Goal: Information Seeking & Learning: Check status

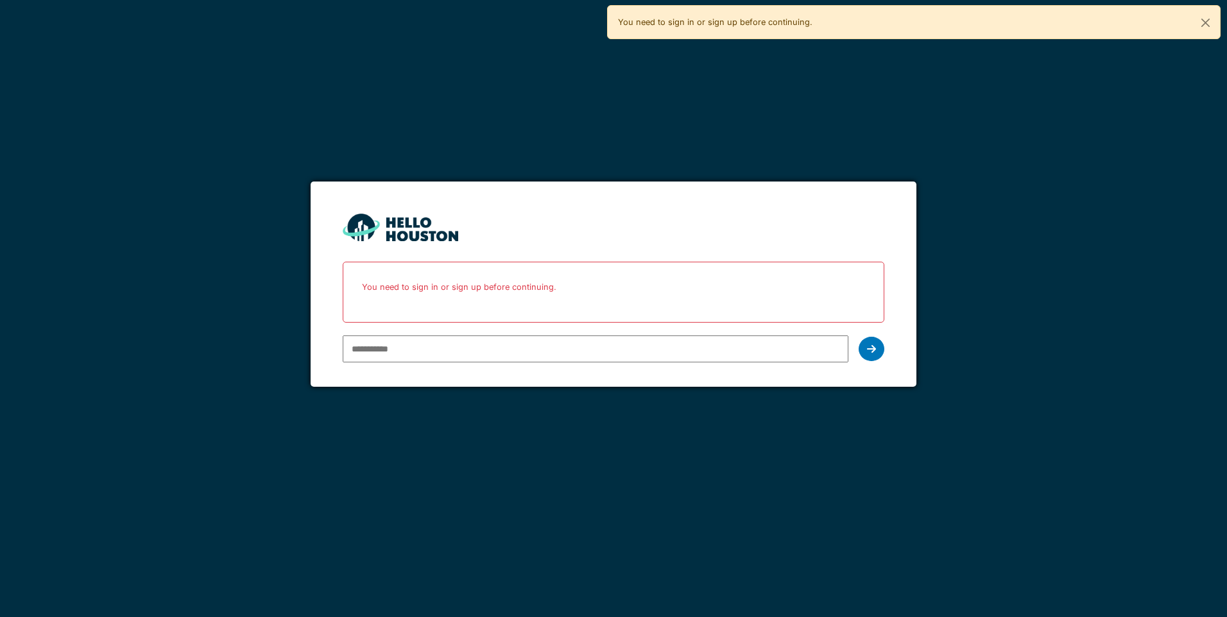
type input "**********"
click at [854, 339] on div "**********" at bounding box center [613, 349] width 541 height 37
click at [877, 341] on div at bounding box center [872, 349] width 26 height 24
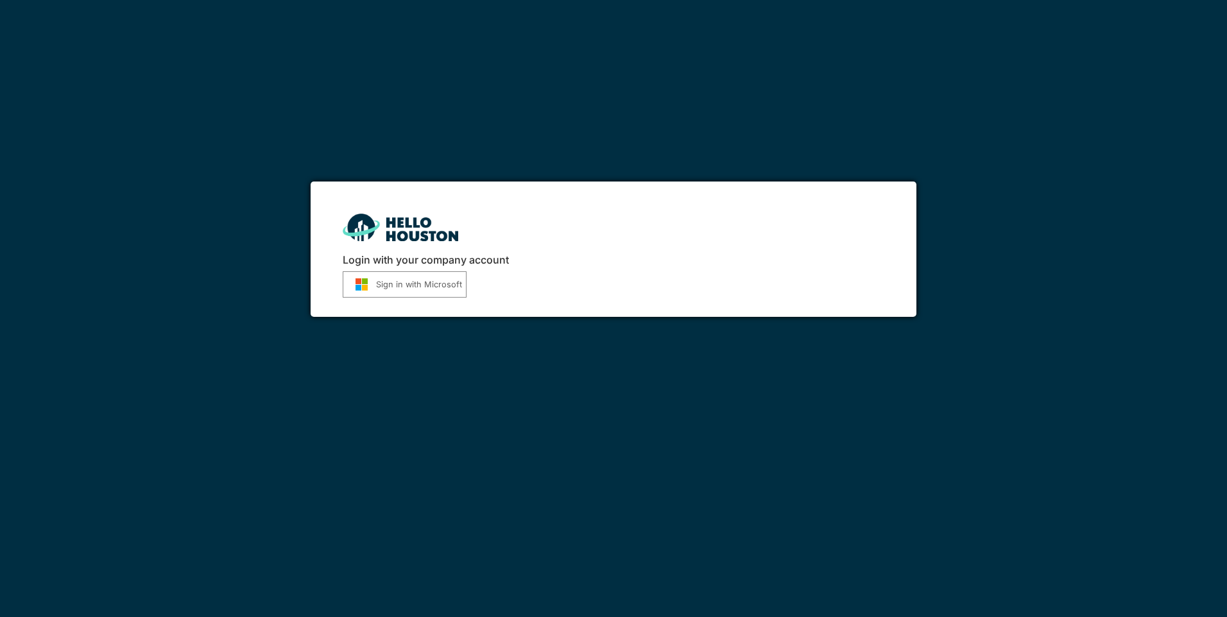
click at [383, 281] on button "Sign in with Microsoft" at bounding box center [405, 285] width 124 height 26
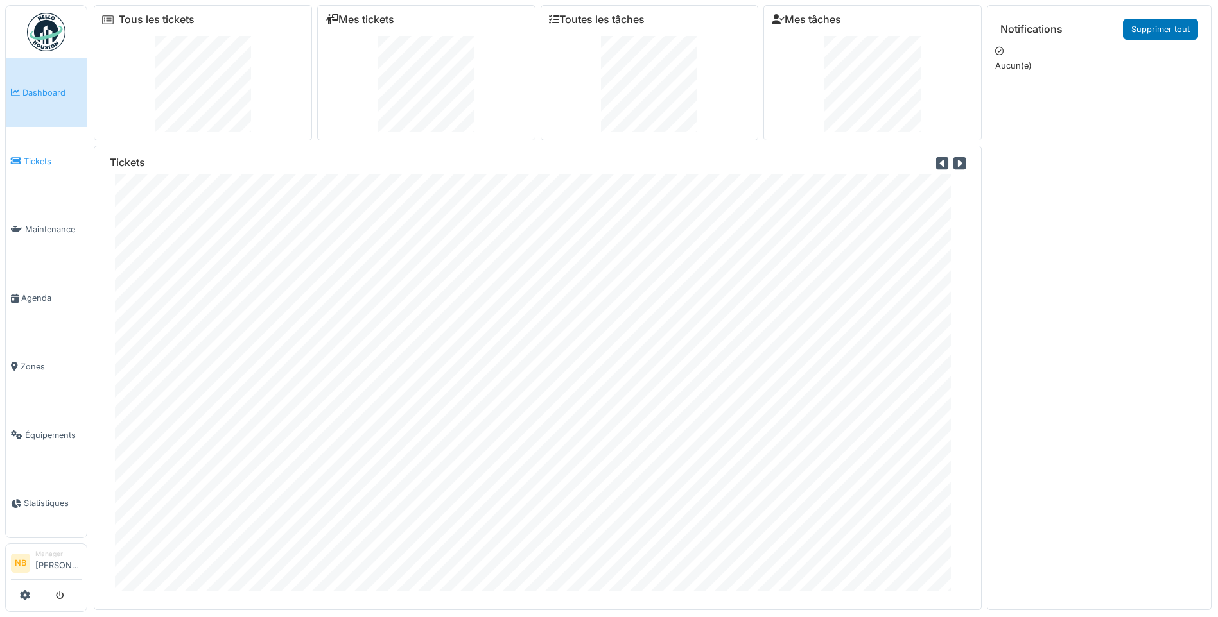
click at [37, 155] on span "Tickets" at bounding box center [53, 161] width 58 height 12
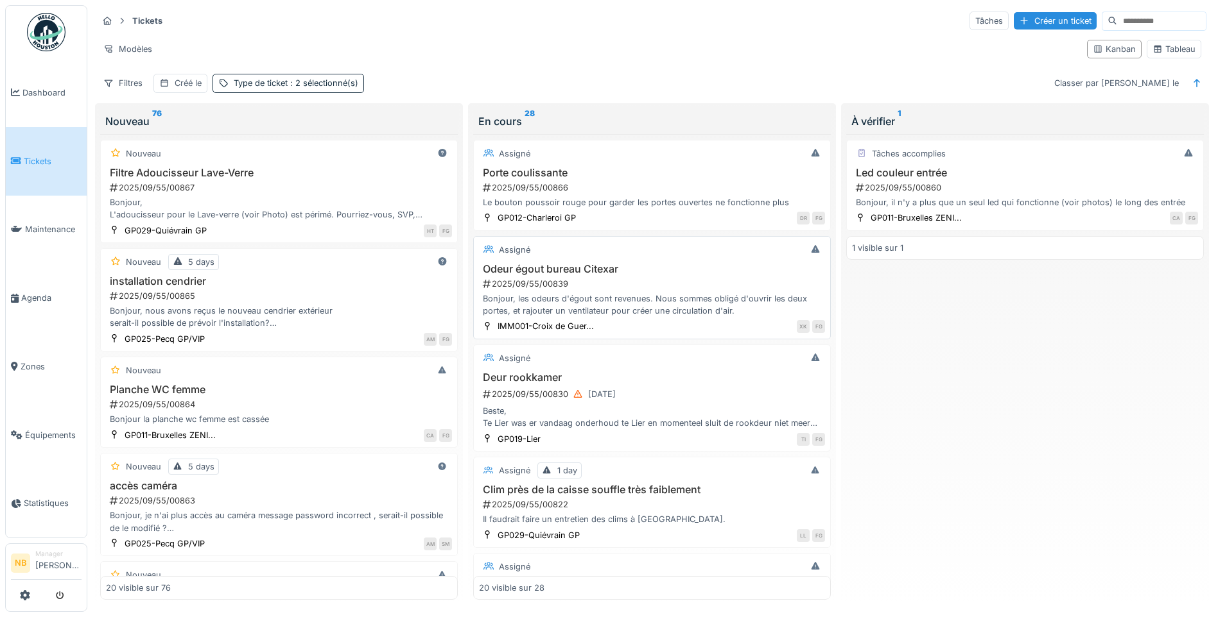
click at [380, 295] on div "2025/09/55/00865" at bounding box center [279, 296] width 343 height 12
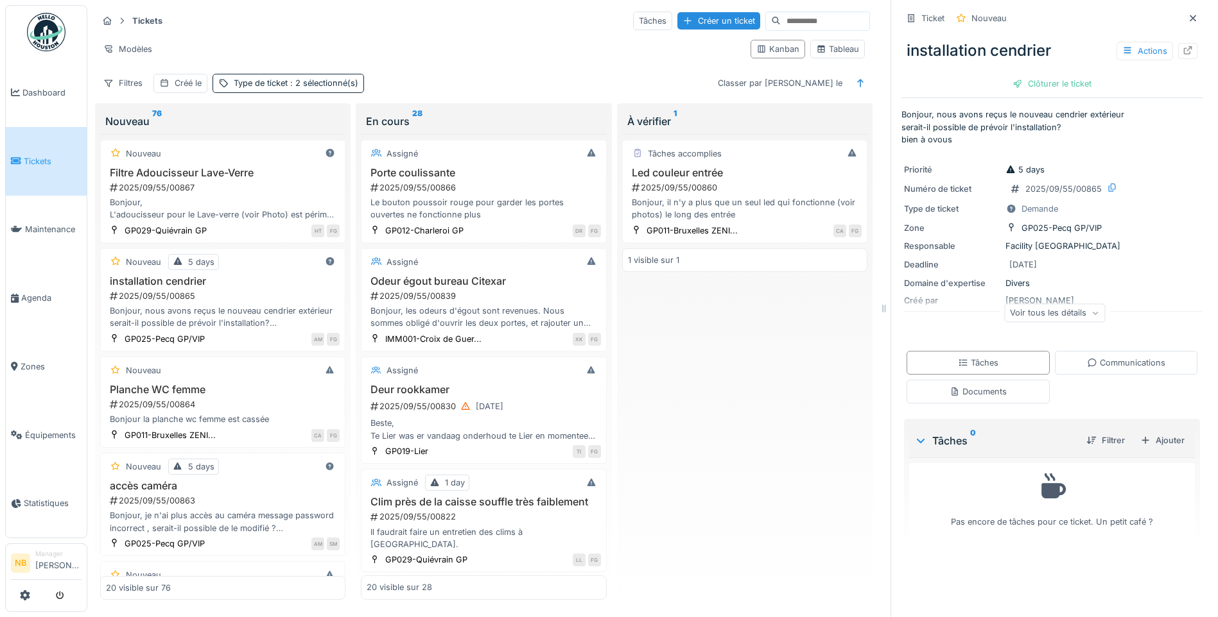
click at [1091, 312] on icon at bounding box center [1095, 313] width 8 height 6
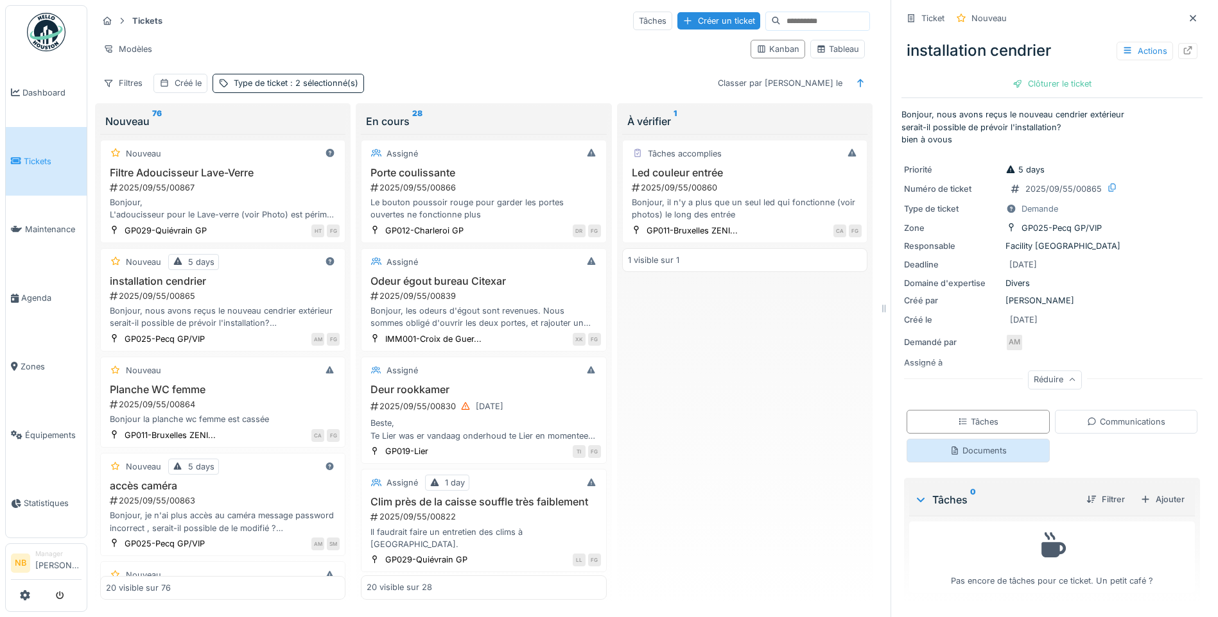
click at [996, 445] on div "Documents" at bounding box center [977, 451] width 143 height 24
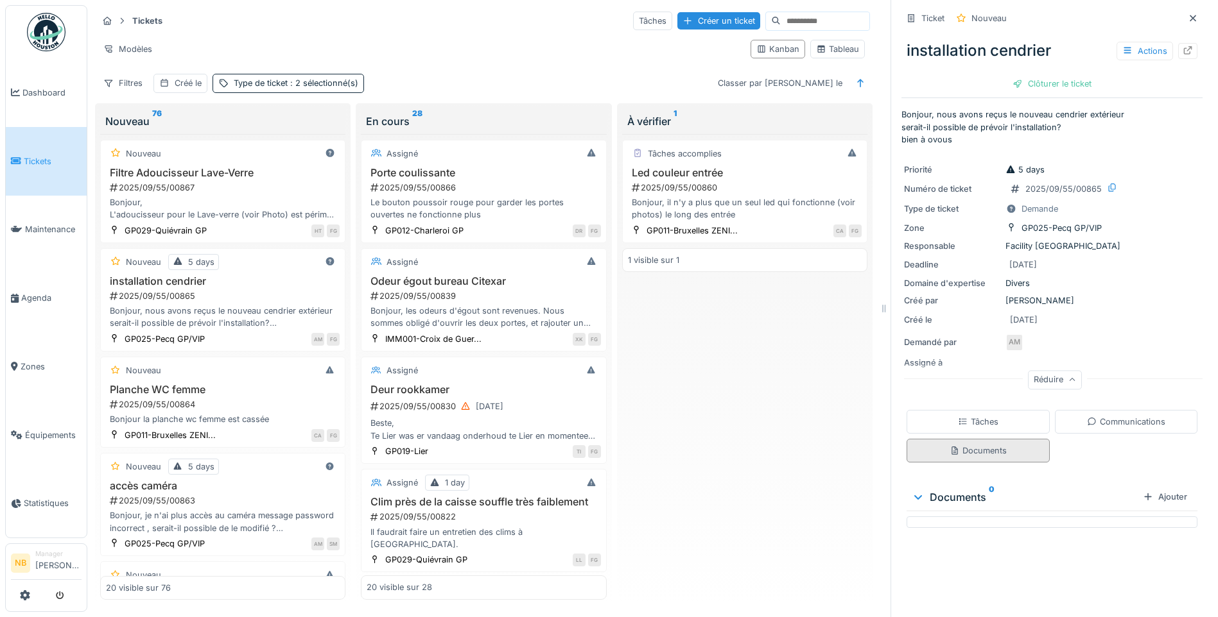
scroll to position [10, 0]
click at [963, 416] on div "Tâches" at bounding box center [978, 422] width 40 height 12
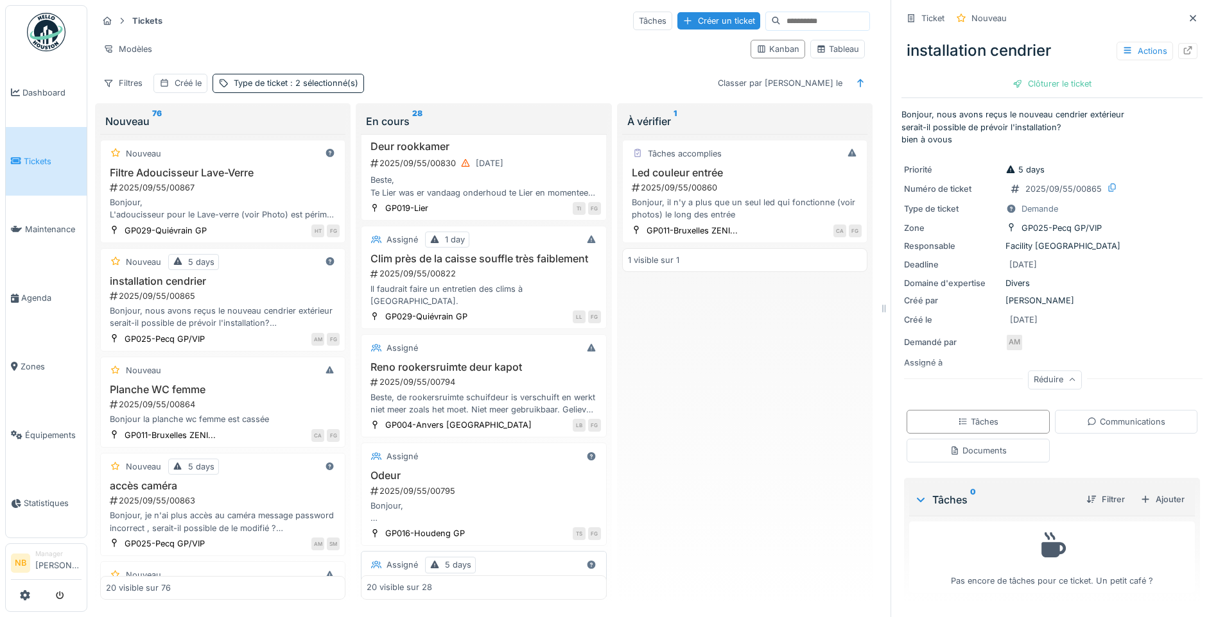
scroll to position [0, 0]
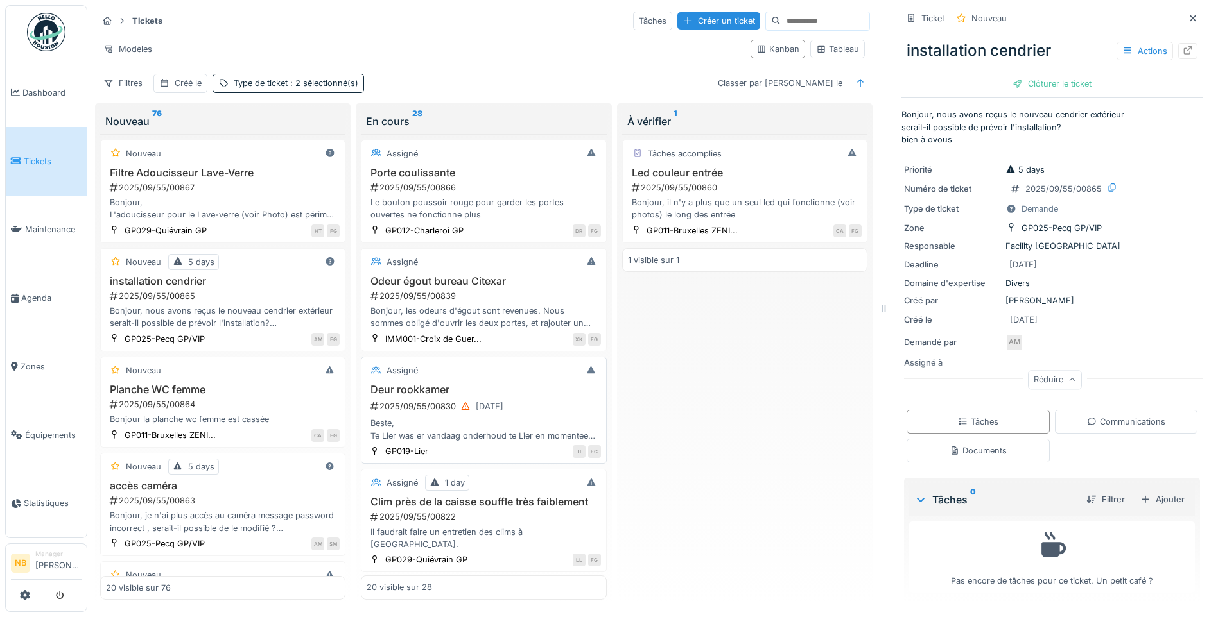
click at [514, 368] on div "Assigné" at bounding box center [484, 371] width 234 height 16
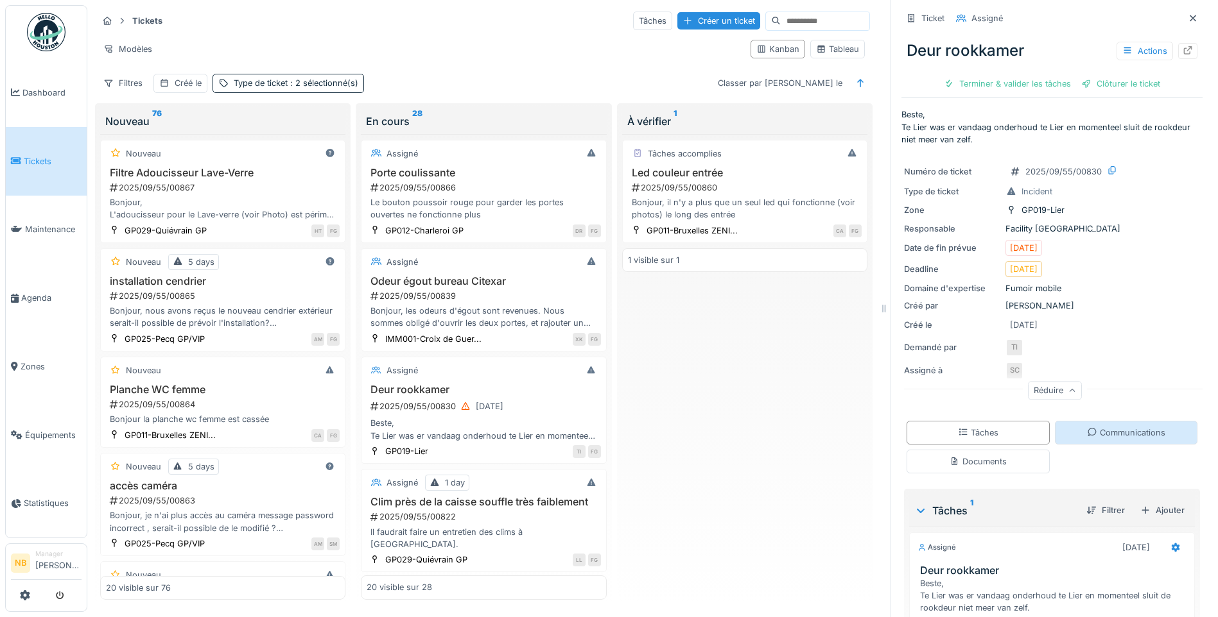
click at [1116, 433] on div "Communications" at bounding box center [1126, 433] width 78 height 12
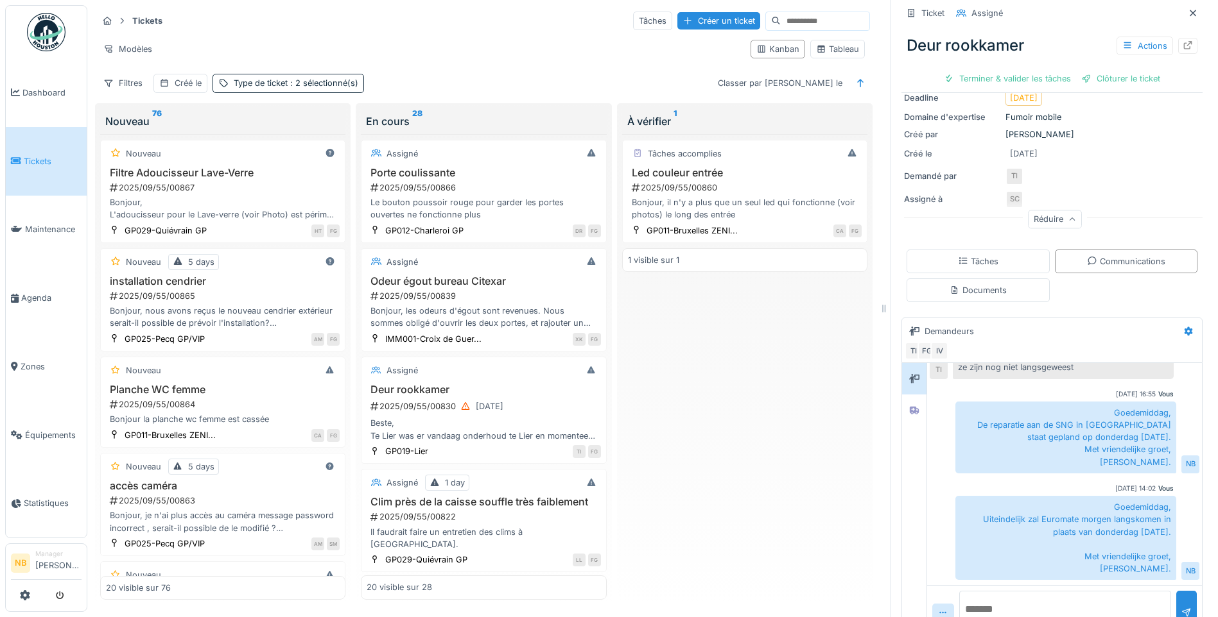
scroll to position [200, 0]
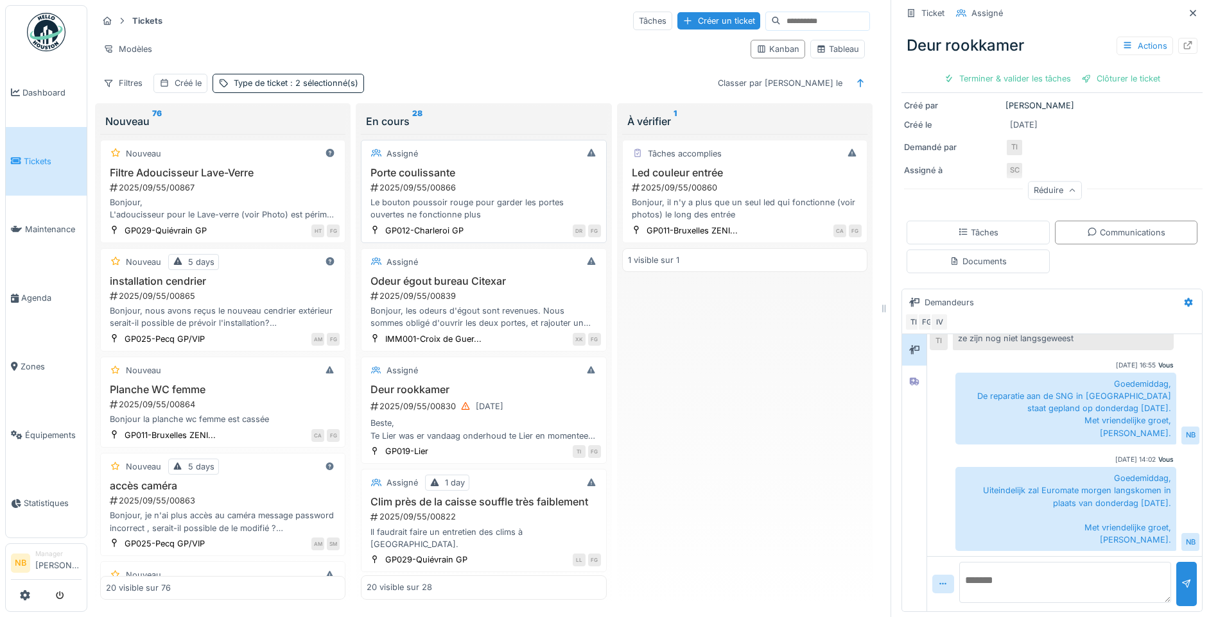
click at [487, 167] on h3 "Porte coulissante" at bounding box center [484, 173] width 234 height 12
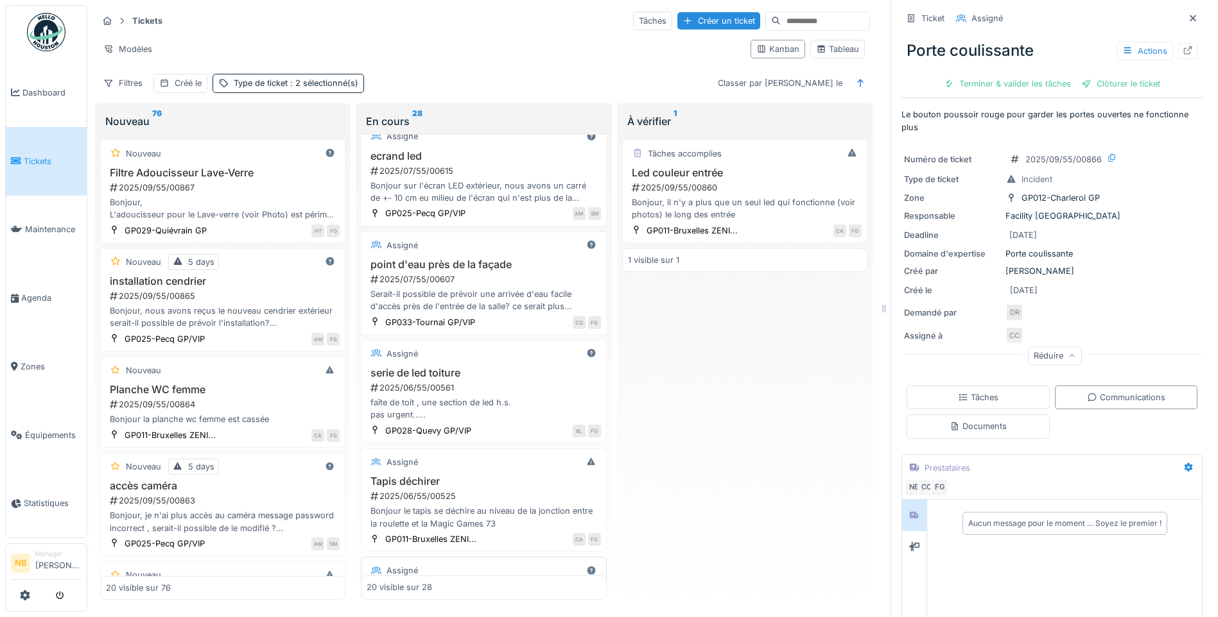
scroll to position [1786, 0]
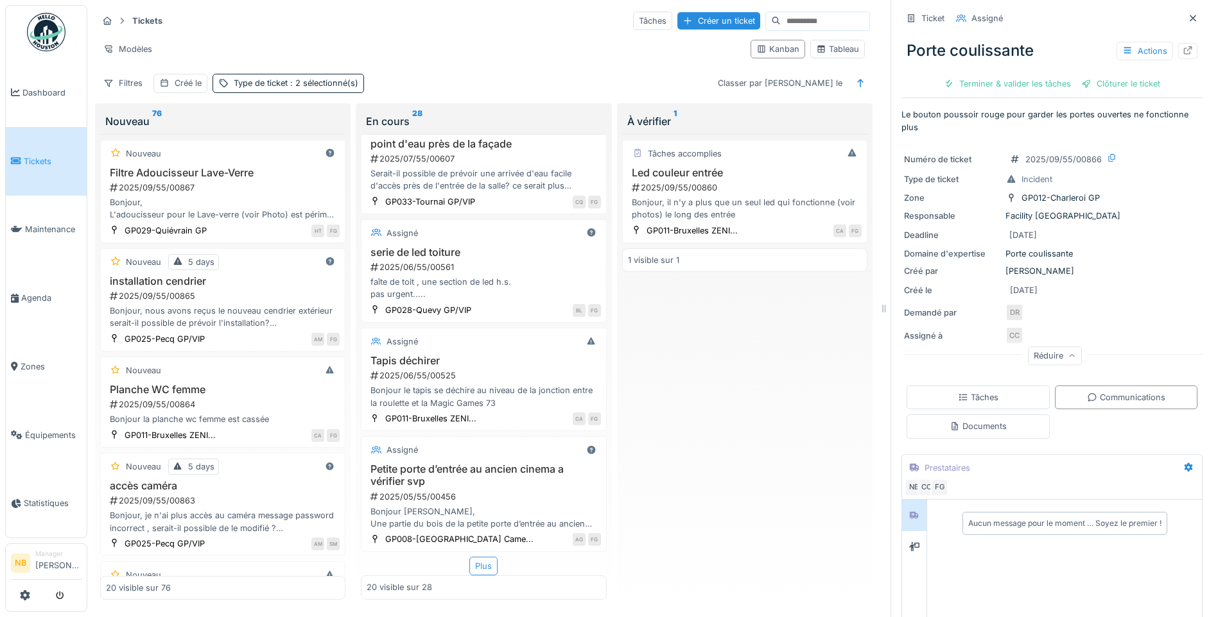
click at [472, 557] on div "Plus" at bounding box center [483, 566] width 28 height 19
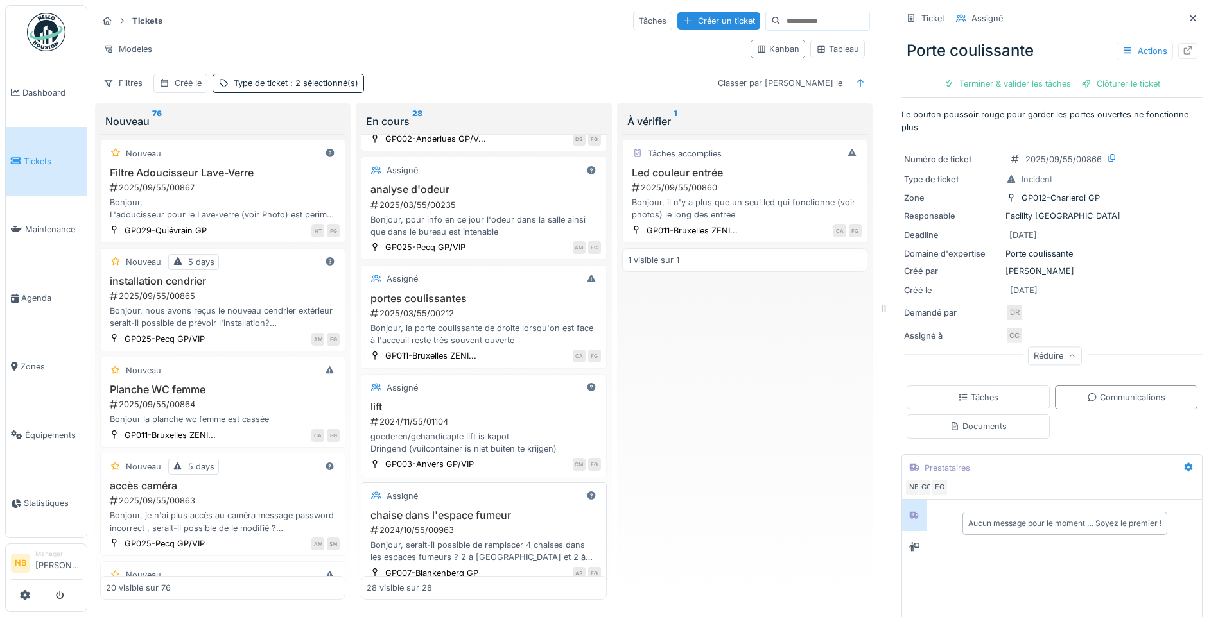
scroll to position [2611, 0]
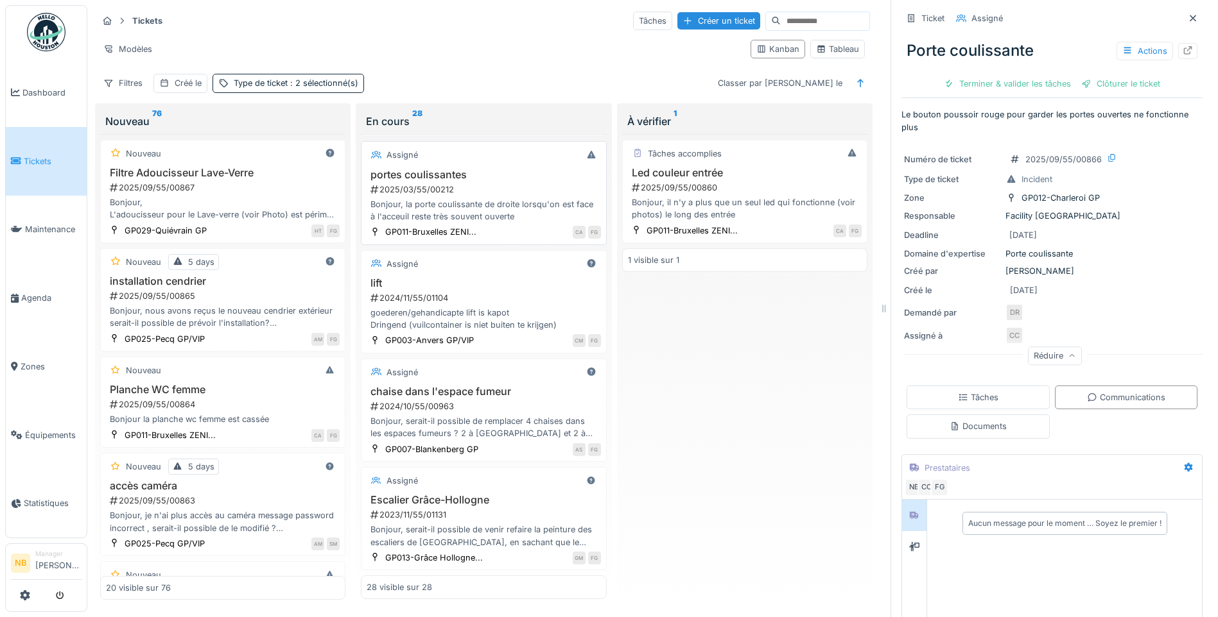
click at [505, 184] on div "2025/03/55/00212" at bounding box center [484, 190] width 231 height 12
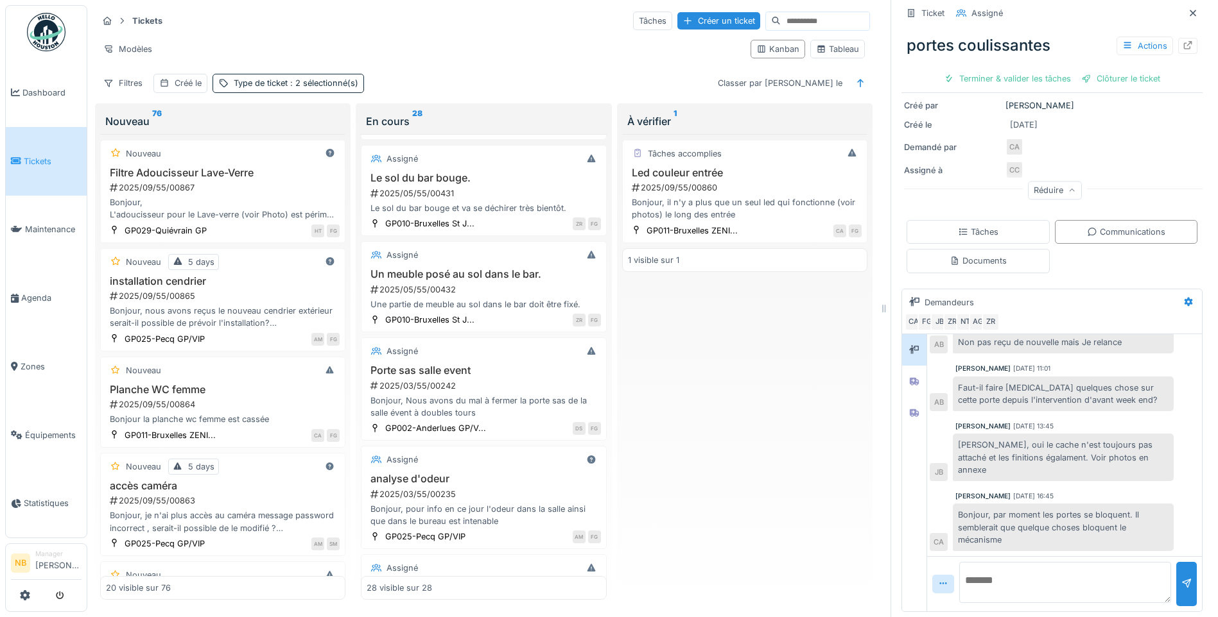
scroll to position [2161, 0]
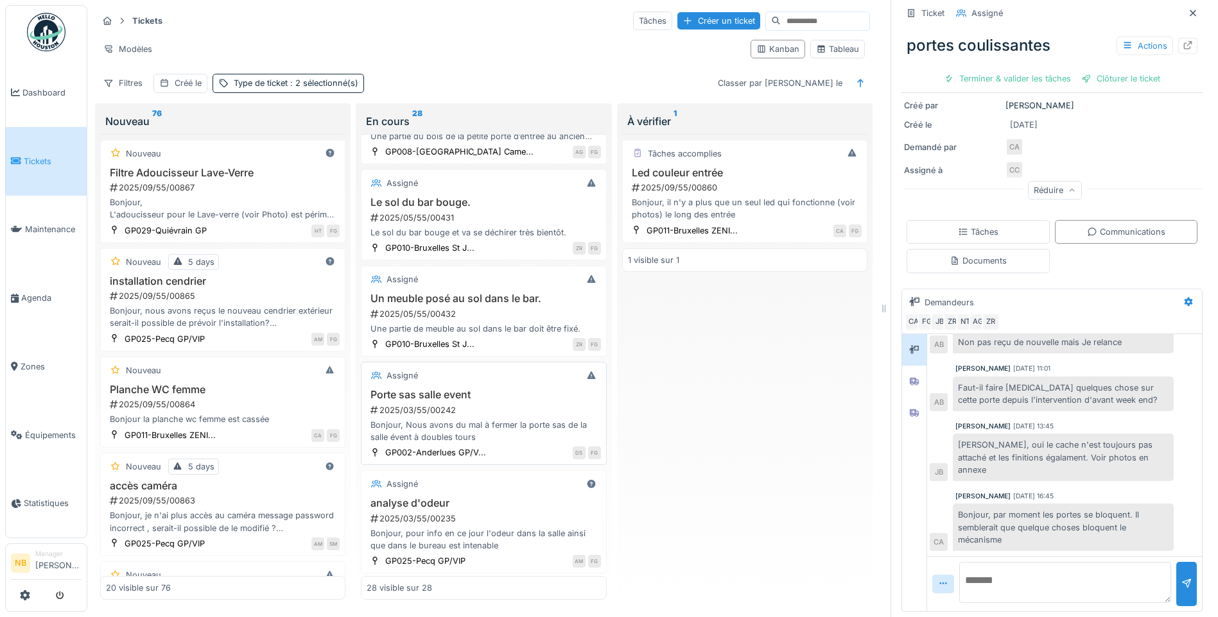
click at [521, 416] on div "2025/03/55/00242" at bounding box center [484, 410] width 231 height 12
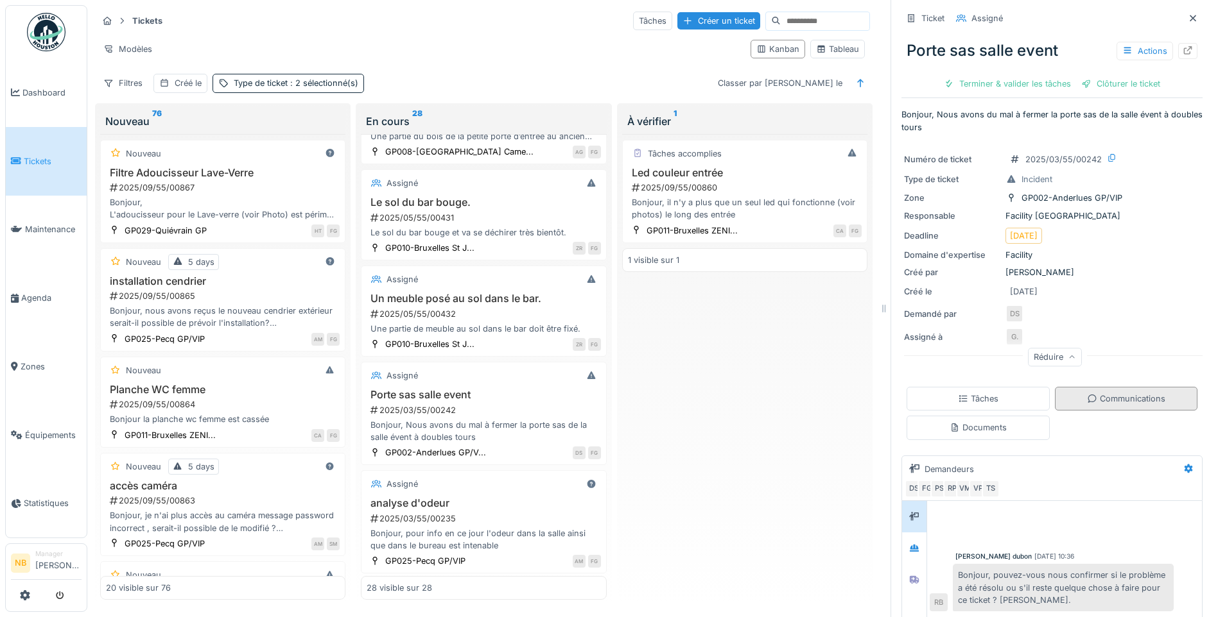
click at [1093, 393] on div "Communications" at bounding box center [1126, 399] width 78 height 12
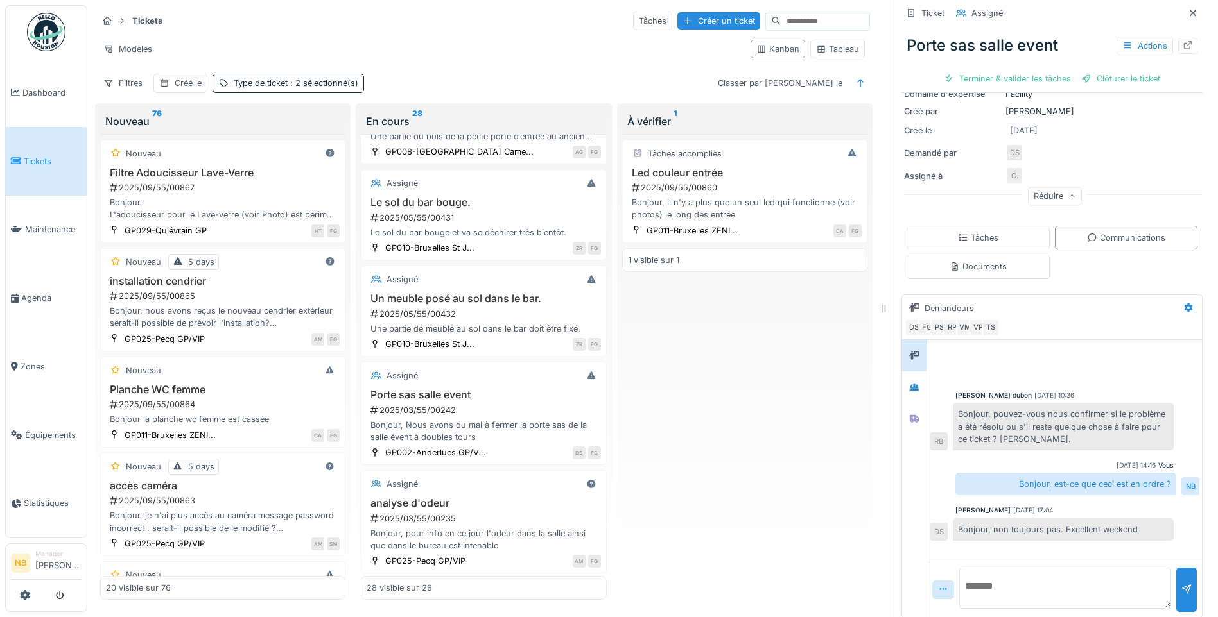
scroll to position [167, 0]
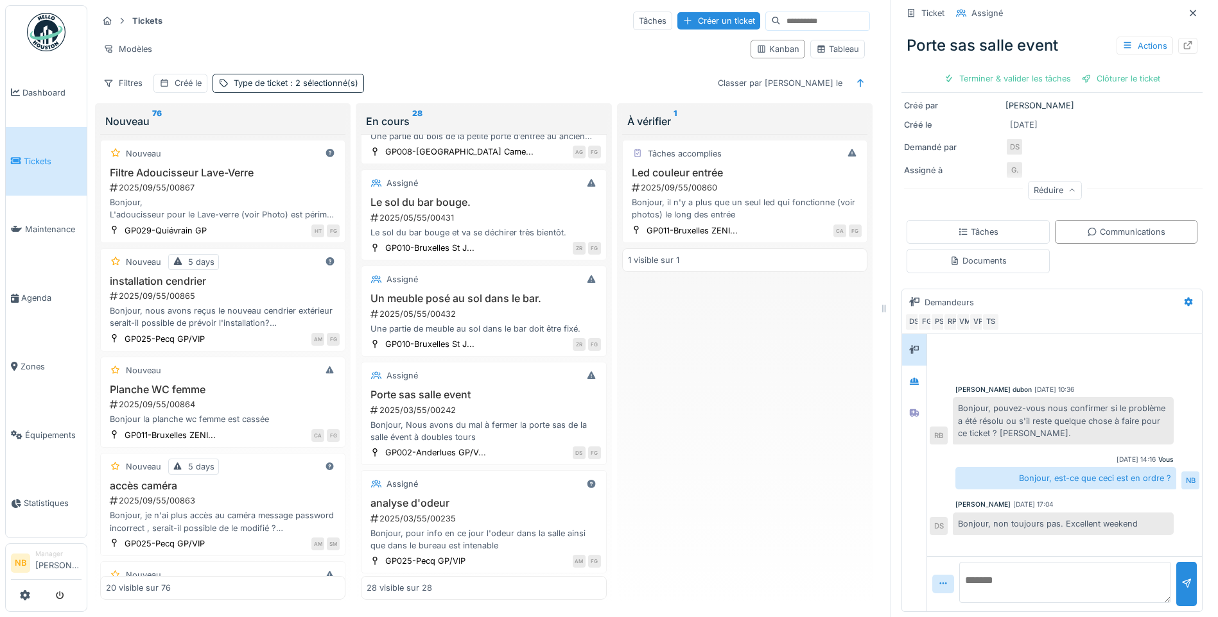
click at [1064, 565] on textarea at bounding box center [1065, 582] width 212 height 41
click at [909, 405] on div at bounding box center [913, 413] width 19 height 16
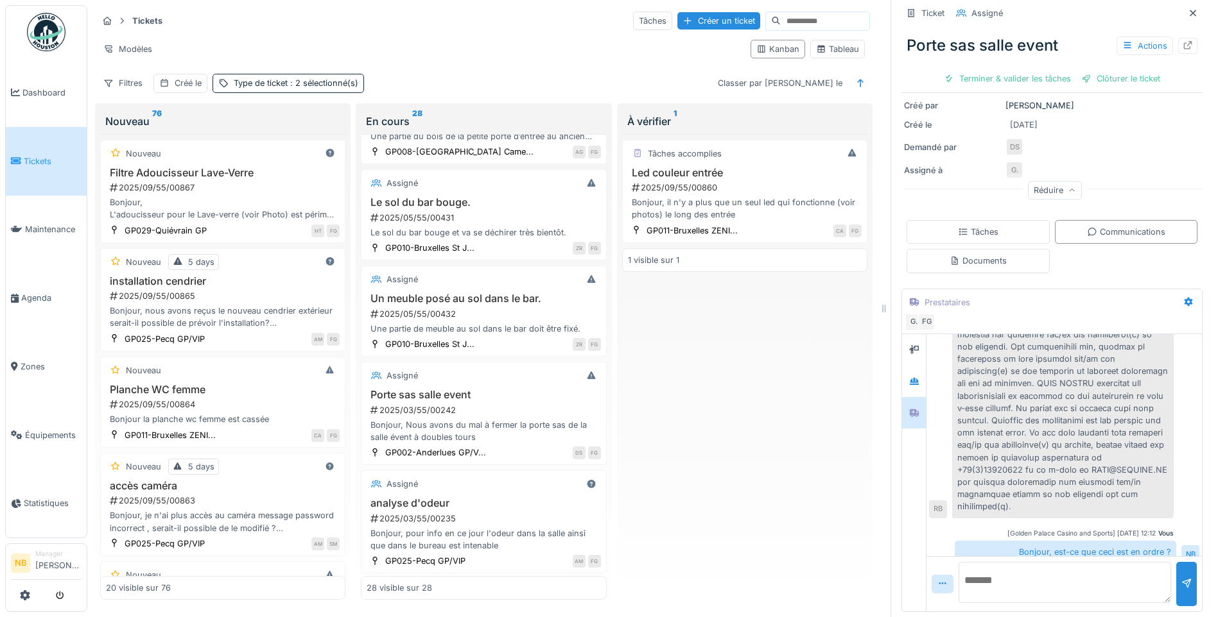
click at [1055, 562] on textarea at bounding box center [1064, 582] width 212 height 41
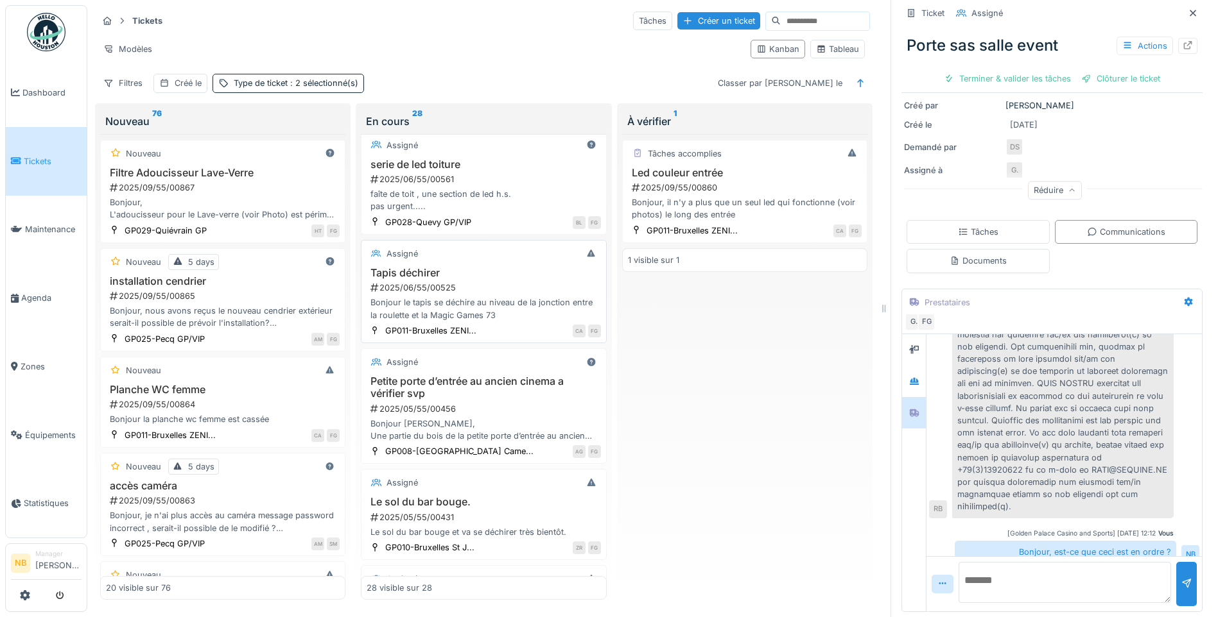
scroll to position [1712, 0]
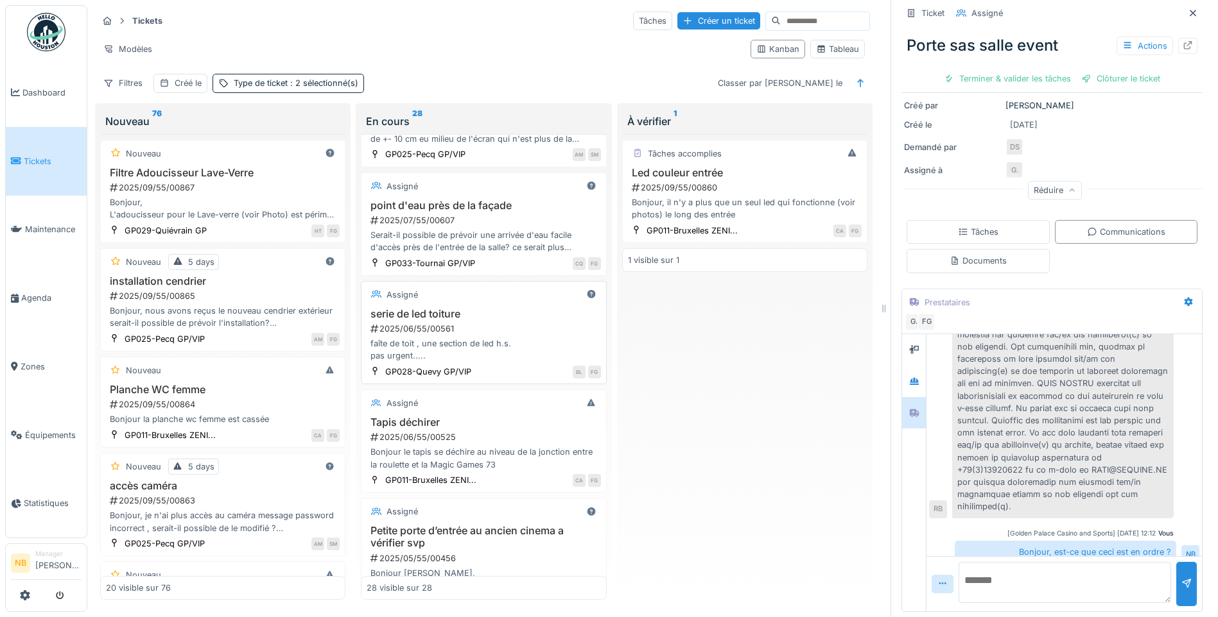
click at [535, 342] on div "faîte de toit , une section de led h.s. pas urgent....." at bounding box center [484, 350] width 234 height 24
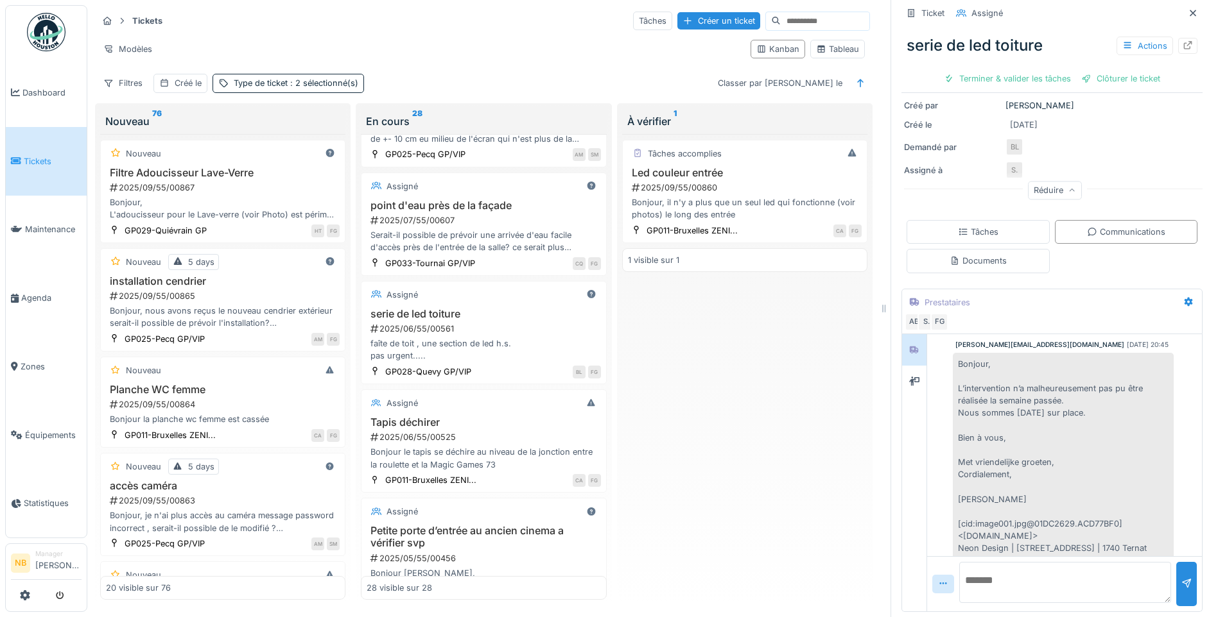
scroll to position [2604, 0]
